Goal: Information Seeking & Learning: Learn about a topic

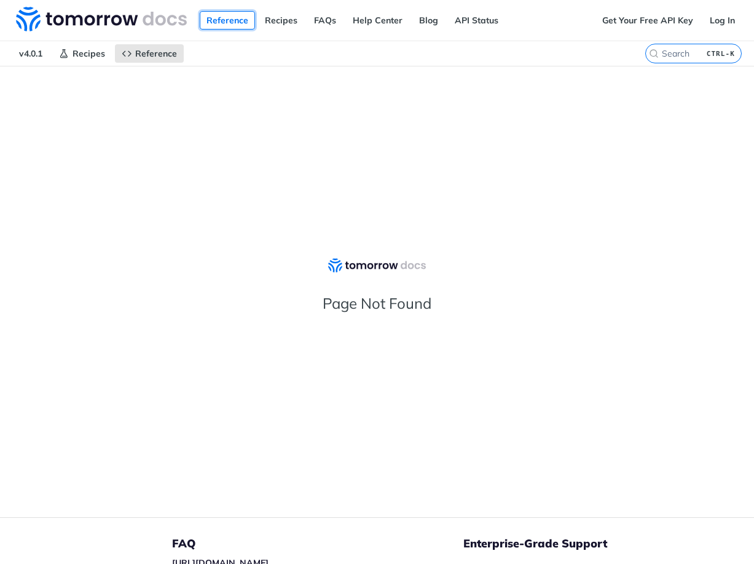
click at [238, 22] on link "Reference" at bounding box center [227, 20] width 55 height 18
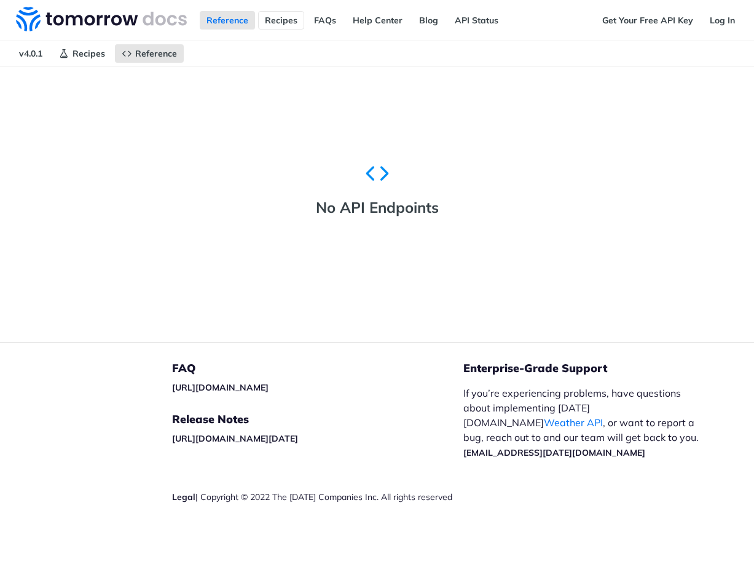
click at [283, 19] on link "Recipes" at bounding box center [281, 20] width 46 height 18
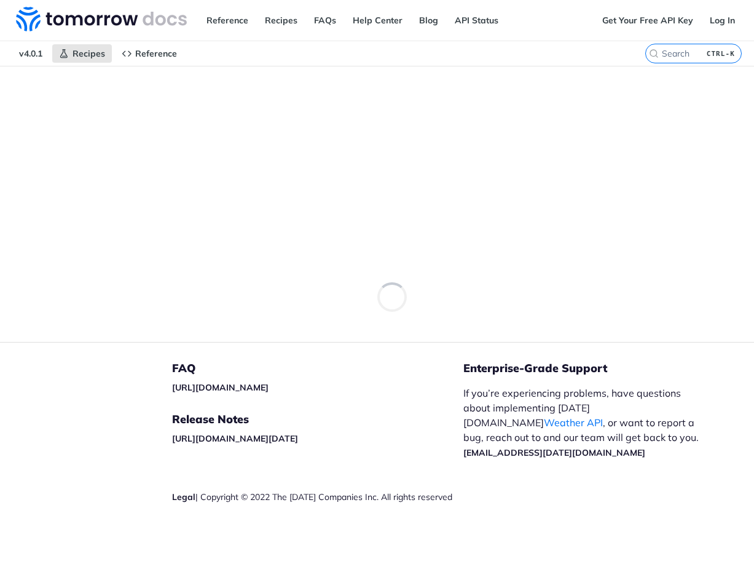
click at [30, 58] on span "v4.0.1" at bounding box center [30, 53] width 37 height 18
click at [326, 23] on link "FAQs" at bounding box center [325, 20] width 36 height 18
click at [147, 25] on img at bounding box center [101, 19] width 171 height 25
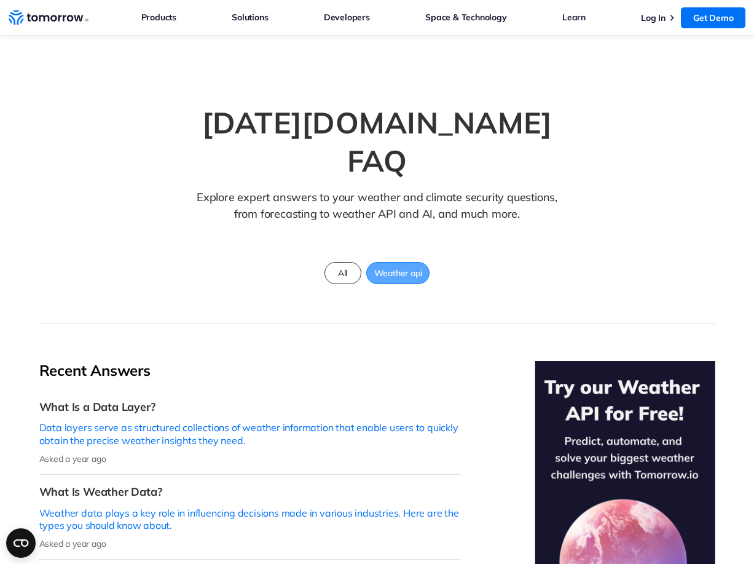
click at [403, 265] on span "Weather api" at bounding box center [398, 273] width 63 height 16
click at [404, 265] on span "Weather api" at bounding box center [398, 273] width 63 height 16
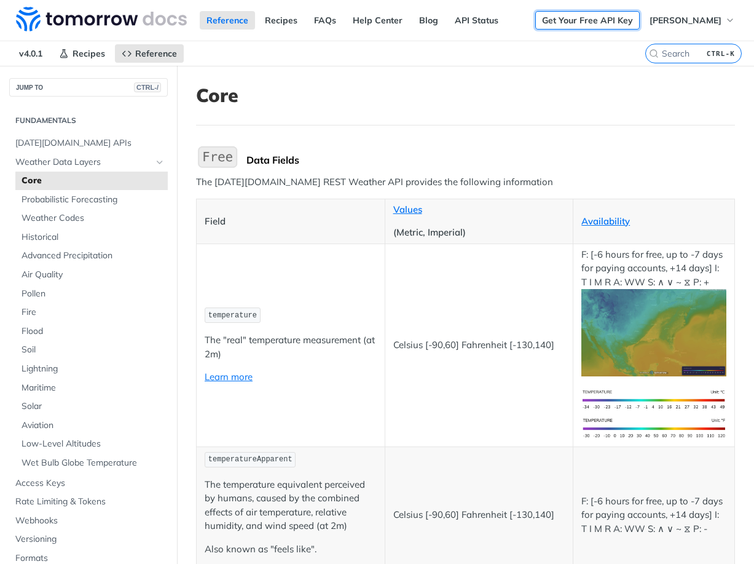
click at [640, 20] on link "Get Your Free API Key" at bounding box center [587, 20] width 104 height 18
